Goal: Transaction & Acquisition: Purchase product/service

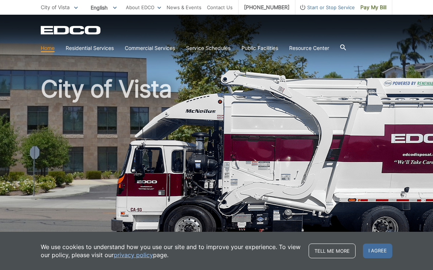
click at [375, 11] on span "Pay My Bill" at bounding box center [373, 7] width 26 height 8
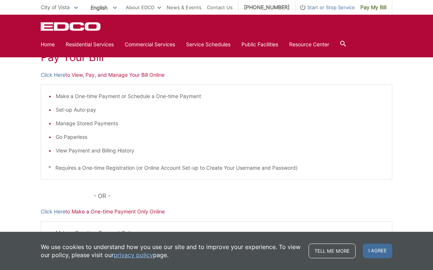
scroll to position [111, 0]
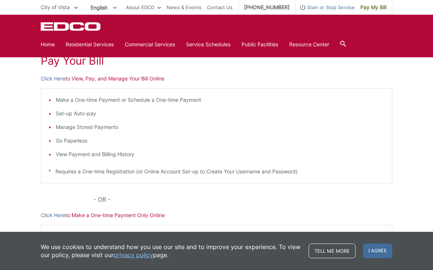
click at [302, 144] on li "Go Paperless" at bounding box center [220, 140] width 329 height 8
click at [97, 77] on p "Click Here to View, Pay, and Manage Your Bill Online" at bounding box center [216, 78] width 351 height 8
click at [136, 79] on p "Click Here to View, Pay, and Manage Your Bill Online" at bounding box center [216, 78] width 351 height 8
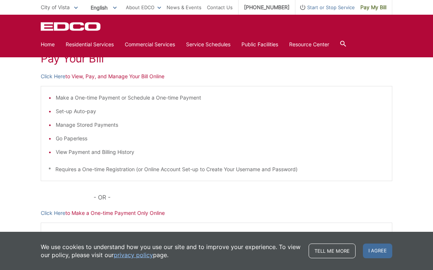
scroll to position [114, 0]
click at [90, 150] on li "View Payment and Billing History" at bounding box center [220, 151] width 329 height 8
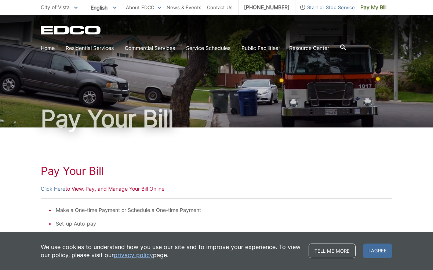
scroll to position [5, 0]
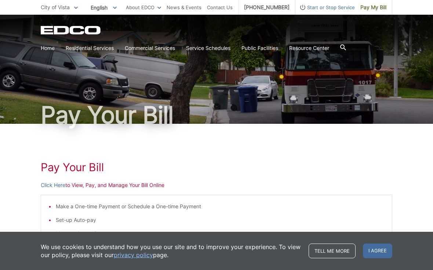
click at [94, 185] on p "Click Here to View, Pay, and Manage Your Bill Online" at bounding box center [216, 185] width 351 height 8
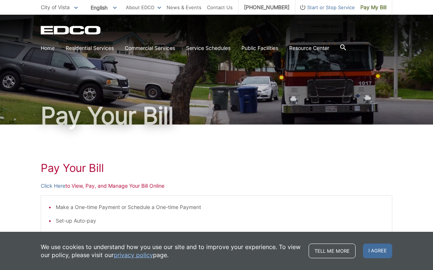
scroll to position [8, 0]
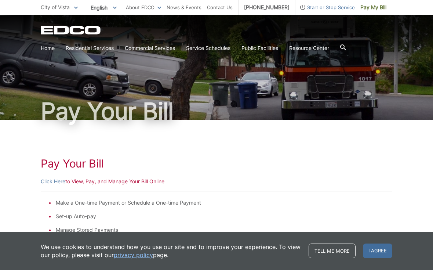
click at [154, 176] on div "Pay Your Bill Click Here to View, Pay, and Manage Your Bill Online Make a One-t…" at bounding box center [216, 268] width 351 height 296
click at [149, 174] on div "Pay Your Bill Click Here to View, Pay, and Manage Your Bill Online Make a One-t…" at bounding box center [216, 268] width 351 height 296
click at [142, 175] on div "Pay Your Bill Click Here to View, Pay, and Manage Your Bill Online Make a One-t…" at bounding box center [216, 268] width 351 height 296
click at [45, 184] on link "Click Here" at bounding box center [53, 181] width 25 height 8
